Goal: Information Seeking & Learning: Learn about a topic

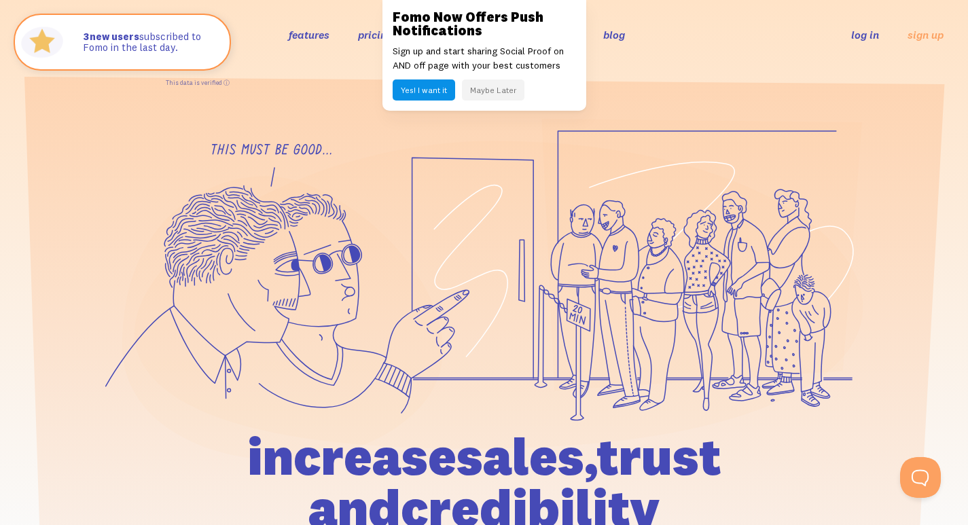
click at [501, 89] on button "Maybe Later" at bounding box center [493, 89] width 62 height 21
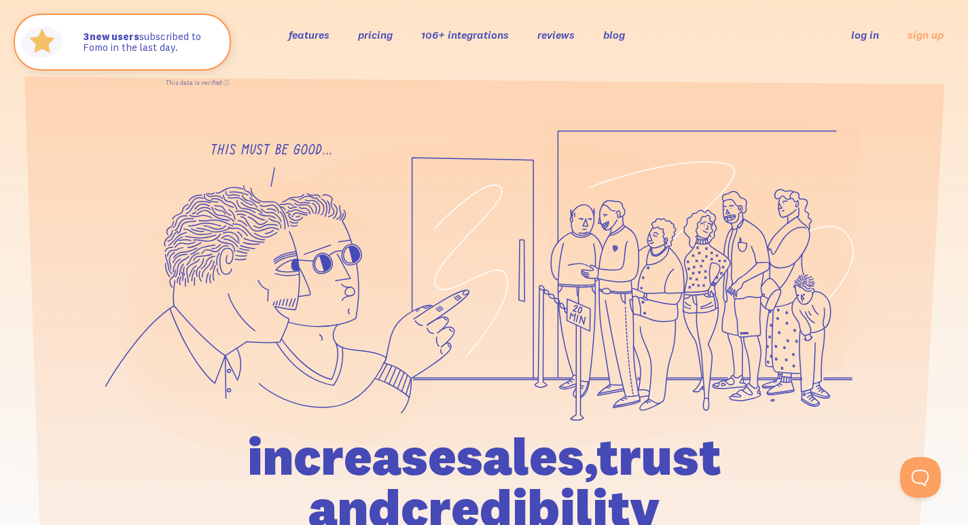
click at [499, 35] on link "106+ integrations" at bounding box center [465, 35] width 88 height 14
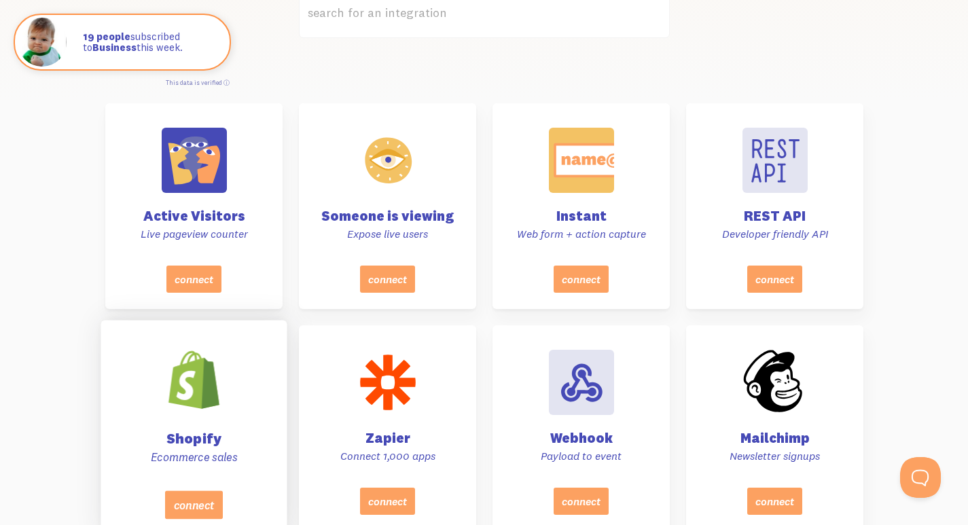
scroll to position [611, 0]
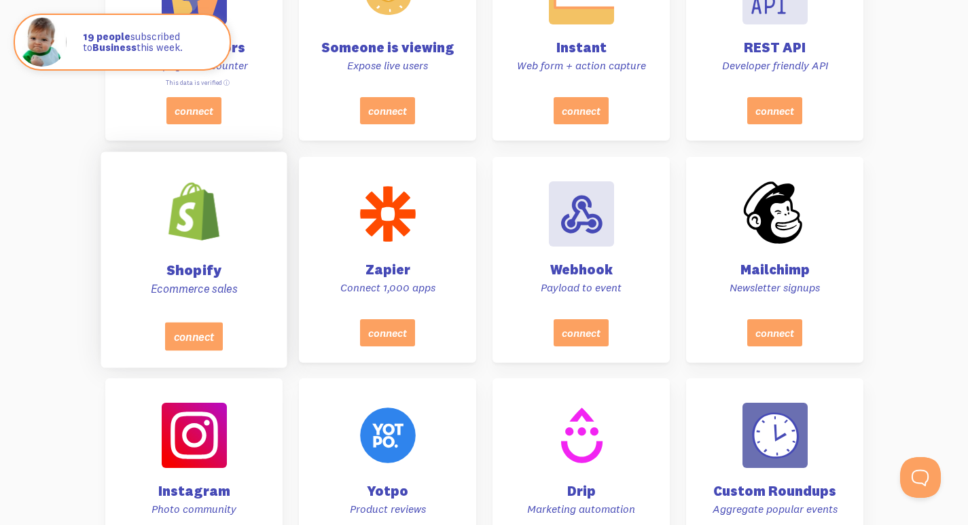
click at [214, 284] on p "Ecommerce sales" at bounding box center [193, 288] width 152 height 15
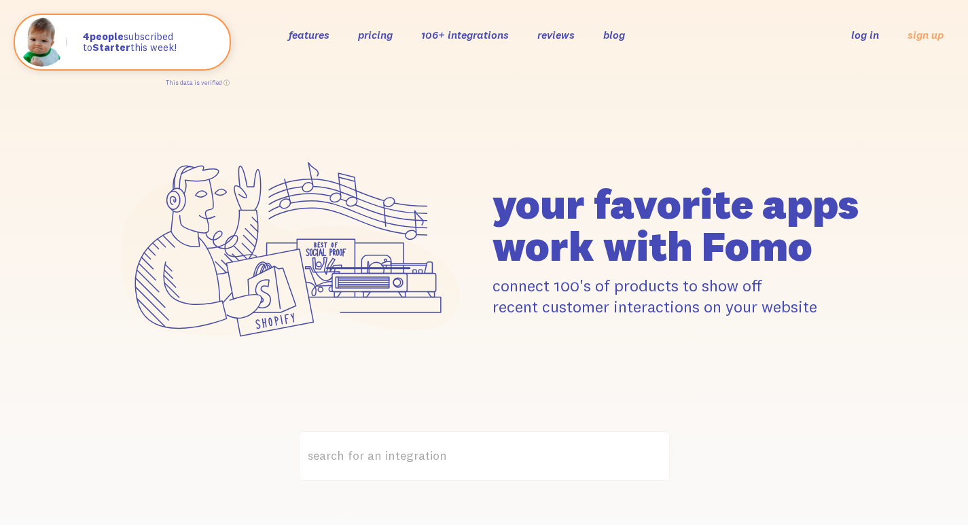
click at [314, 36] on link "features" at bounding box center [309, 35] width 41 height 14
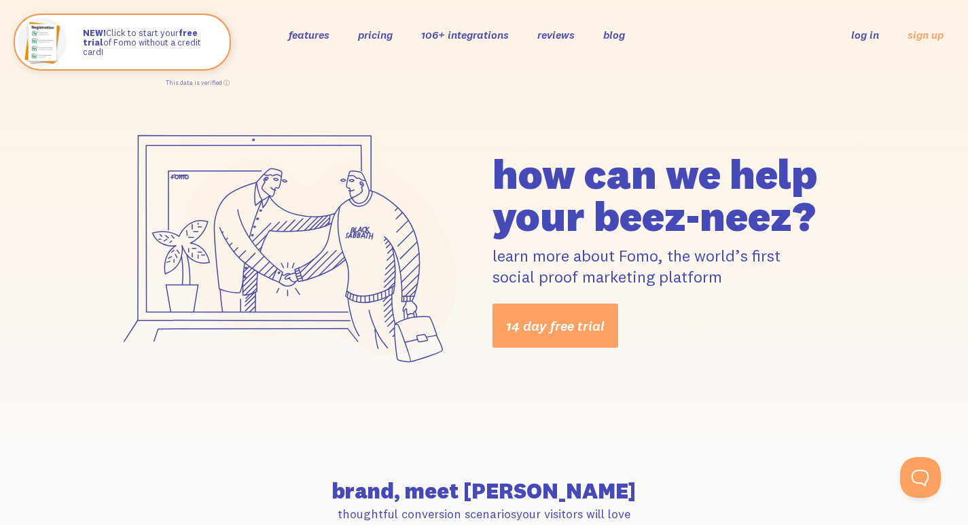
click at [387, 38] on link "pricing" at bounding box center [375, 35] width 35 height 14
